Goal: Answer question/provide support

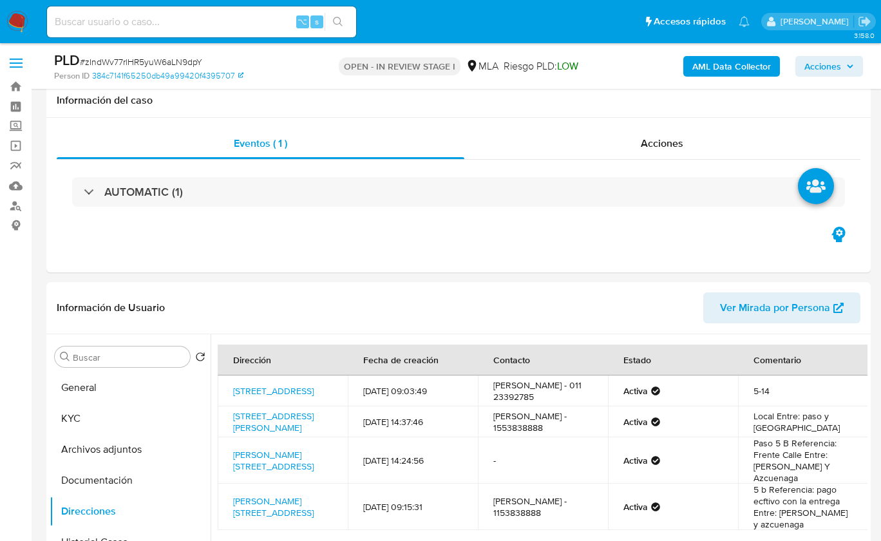
select select "10"
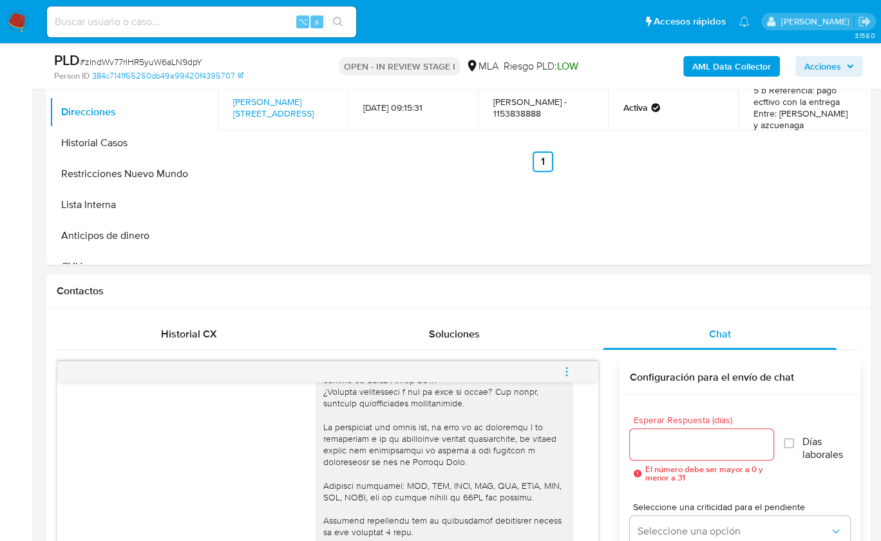
scroll to position [630, 0]
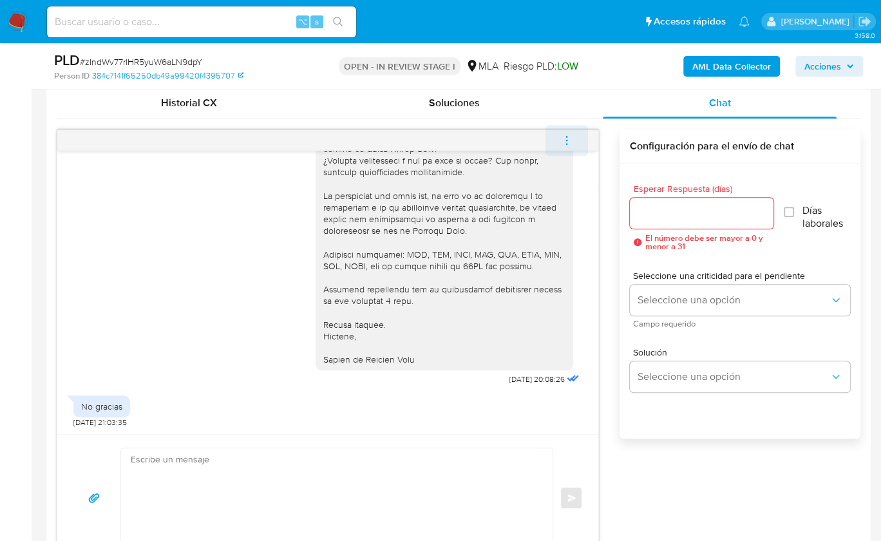
click at [571, 138] on icon "menu-action" at bounding box center [567, 141] width 12 height 12
click at [571, 138] on div at bounding box center [440, 270] width 881 height 541
click at [566, 143] on icon "menu-action" at bounding box center [566, 143] width 1 height 1
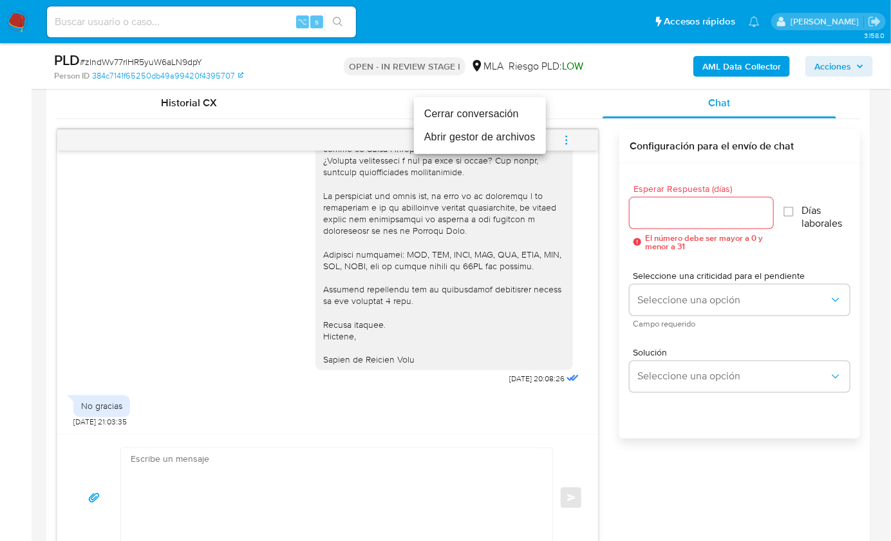
click at [459, 114] on li "Cerrar conversación" at bounding box center [480, 113] width 132 height 23
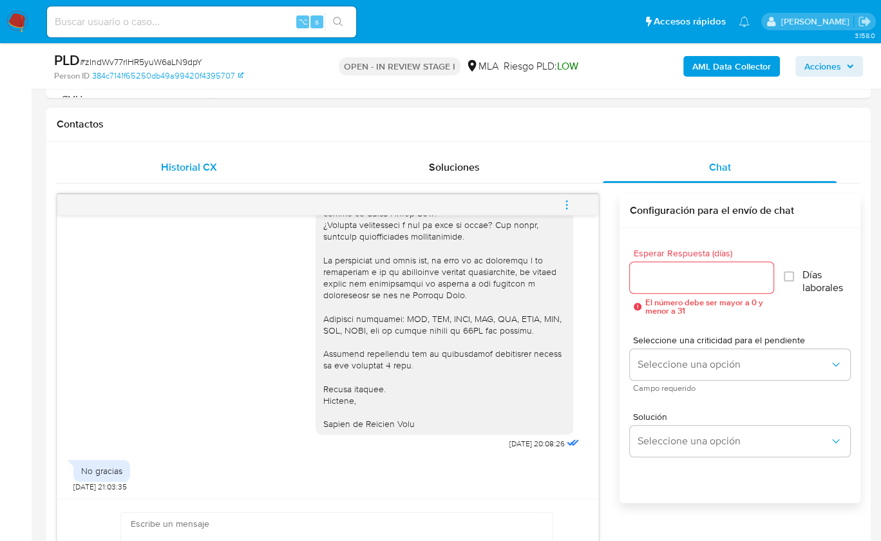
scroll to position [558, 0]
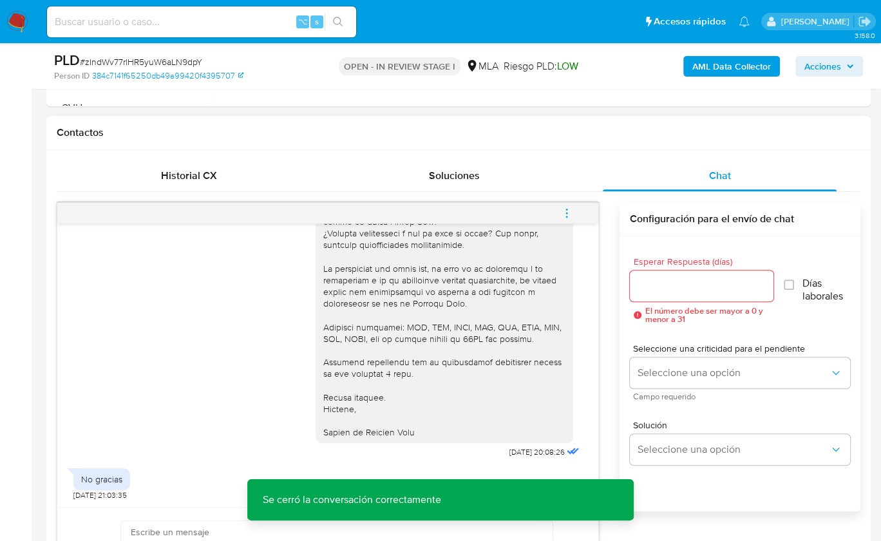
click at [202, 154] on div "Historial CX Soluciones Chat Id Estado Fecha de creación Origen Proceso Anterio…" at bounding box center [458, 397] width 824 height 495
click at [201, 162] on div "Historial CX" at bounding box center [189, 175] width 234 height 31
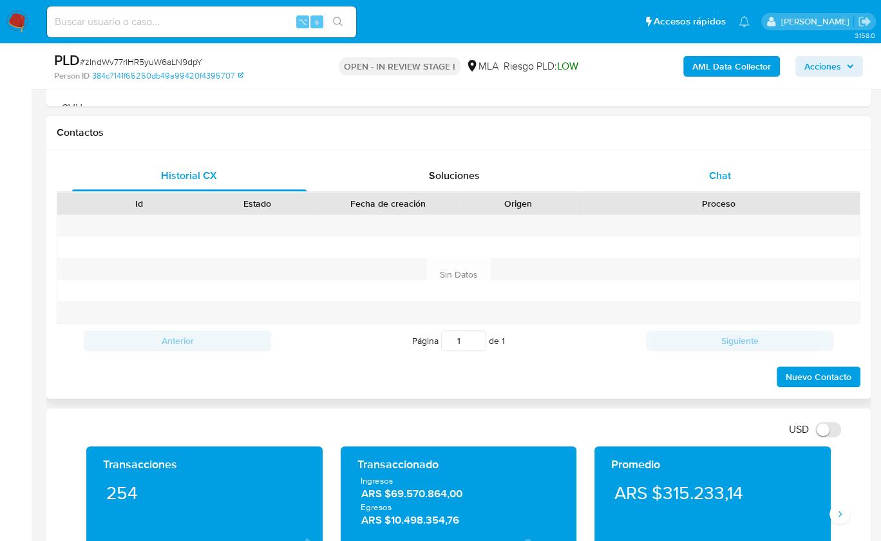
click at [736, 164] on div "Chat" at bounding box center [720, 175] width 234 height 31
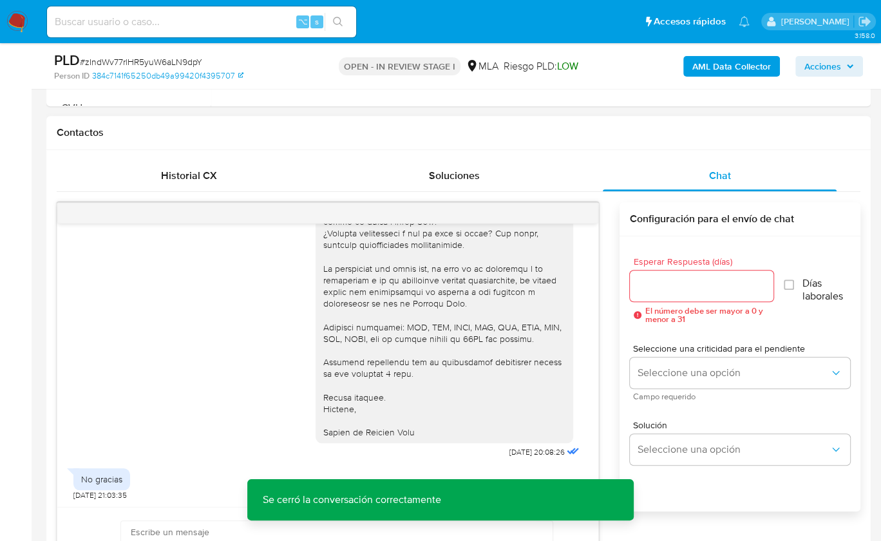
click at [612, 278] on div "[DATE] 17:26:23 No tengo [DATE] 16:59:06 [DATE] 20:08:26 No gracias [DATE] 21:0…" at bounding box center [459, 418] width 804 height 432
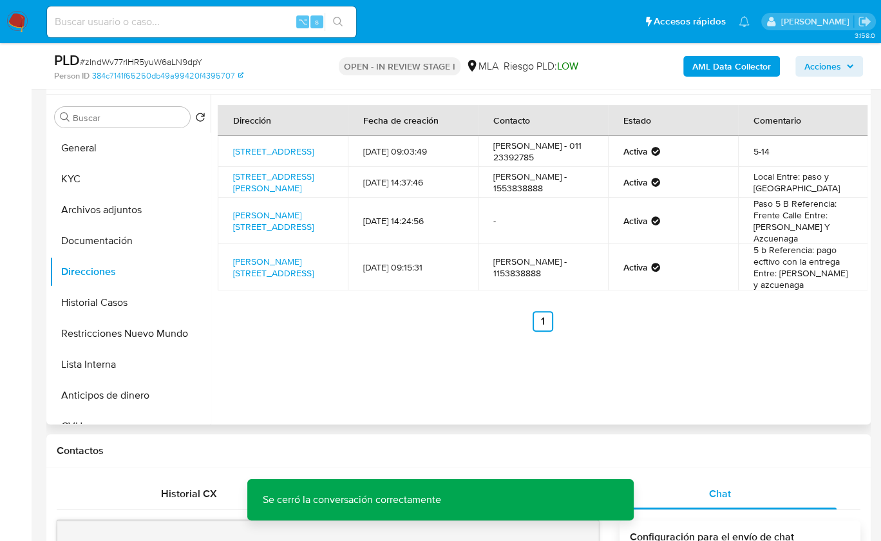
scroll to position [239, 0]
click at [96, 213] on button "Archivos adjuntos" at bounding box center [125, 210] width 151 height 31
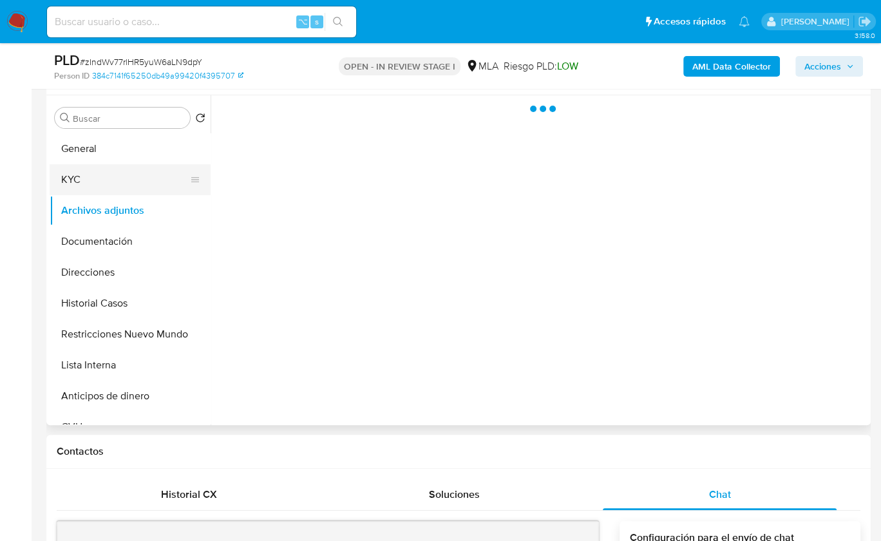
click at [92, 180] on button "KYC" at bounding box center [125, 179] width 151 height 31
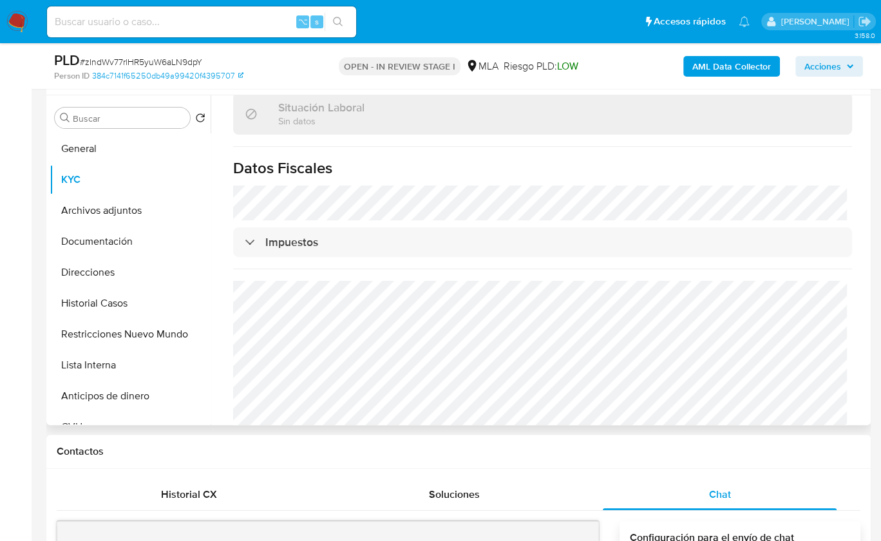
scroll to position [701, 0]
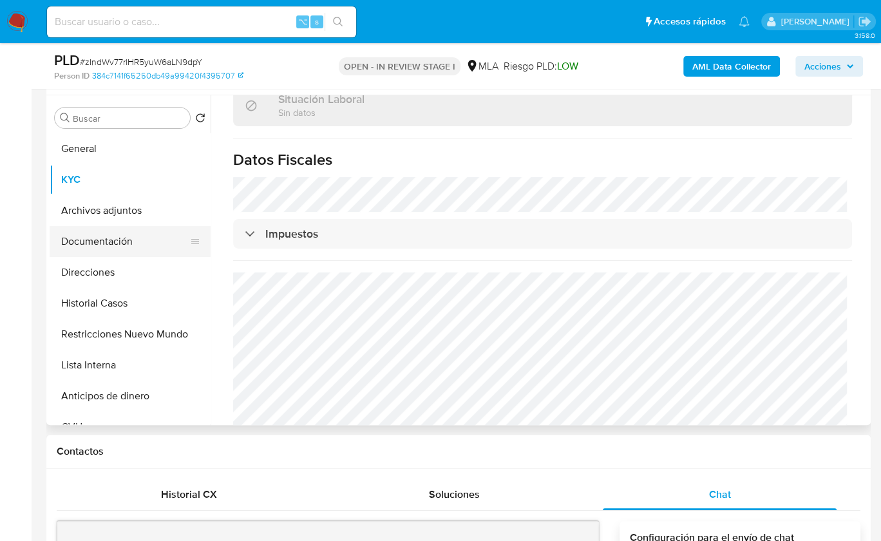
click at [110, 243] on button "Documentación" at bounding box center [125, 241] width 151 height 31
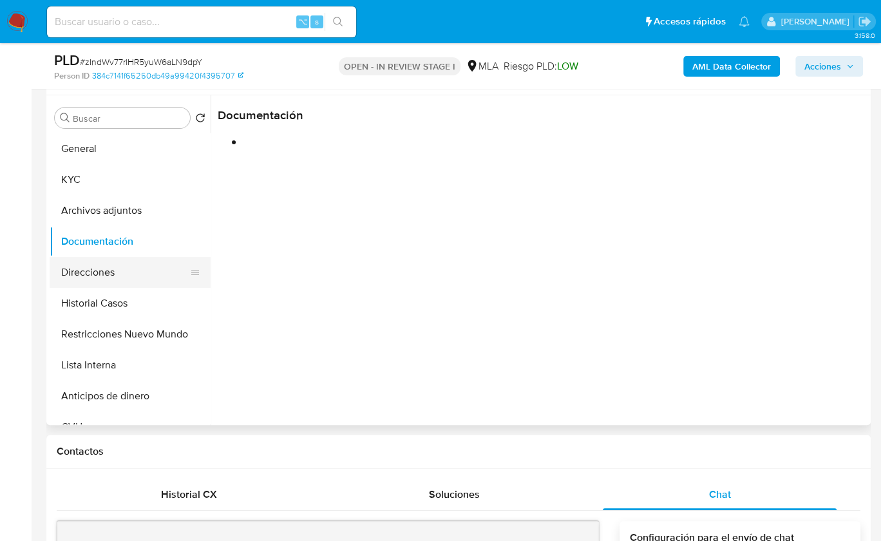
scroll to position [0, 0]
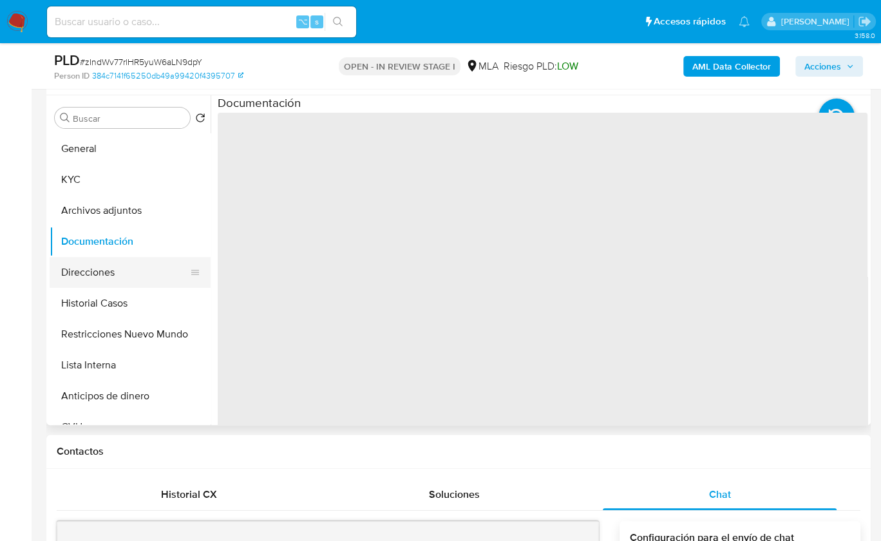
click at [112, 269] on button "Direcciones" at bounding box center [125, 272] width 151 height 31
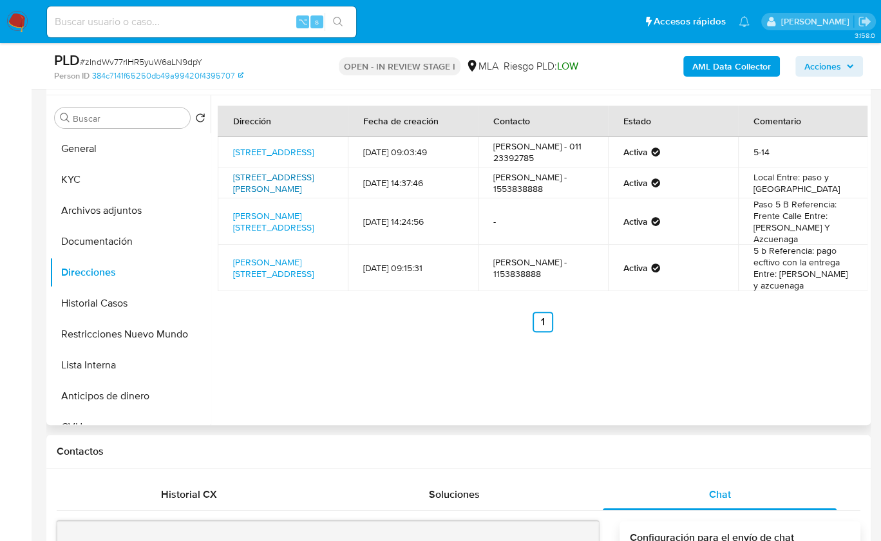
click at [274, 195] on link "[STREET_ADDRESS][PERSON_NAME]" at bounding box center [273, 183] width 80 height 24
